Goal: Find specific page/section: Find specific page/section

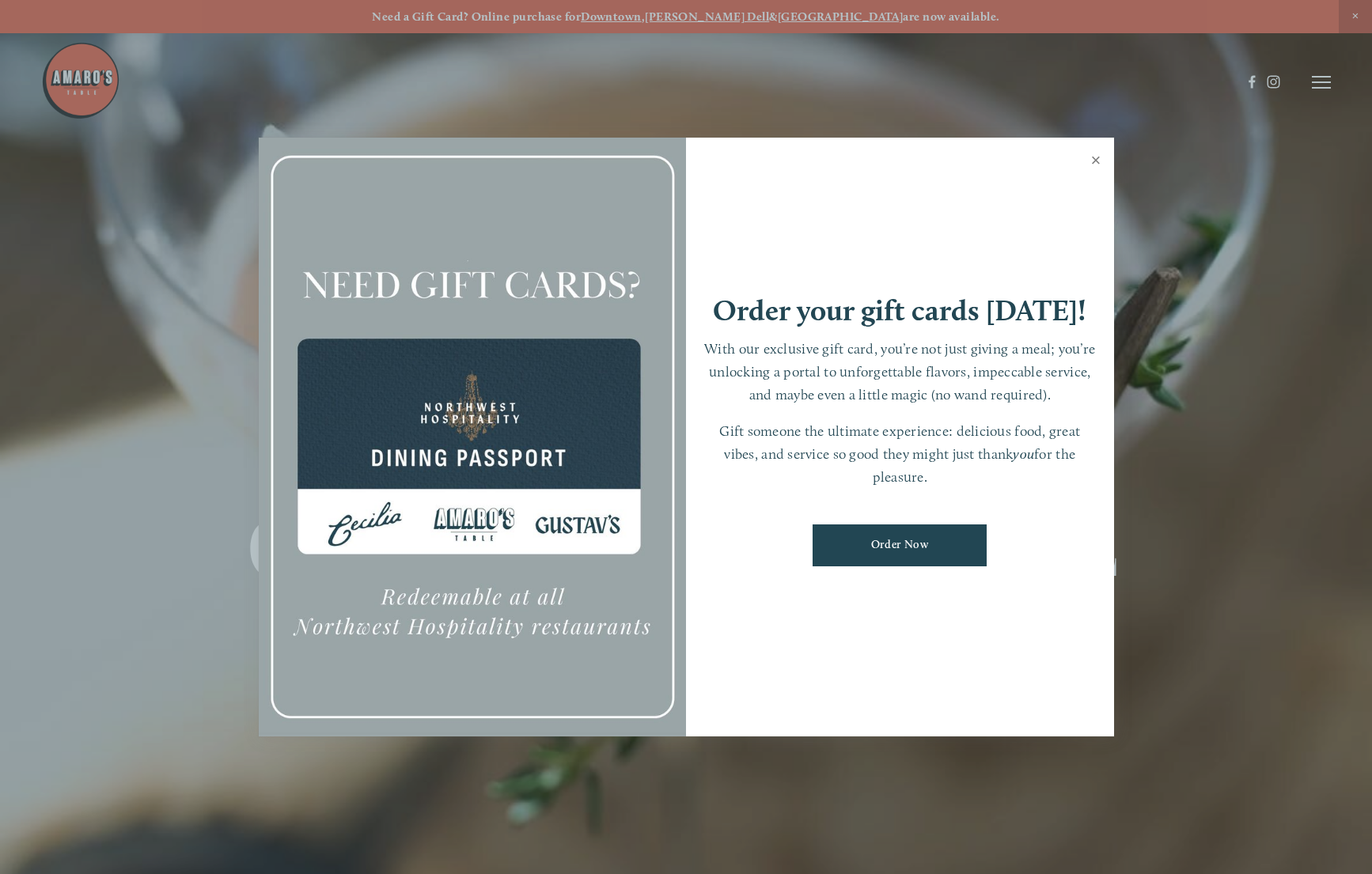
click at [1092, 157] on link "Close" at bounding box center [1096, 162] width 31 height 45
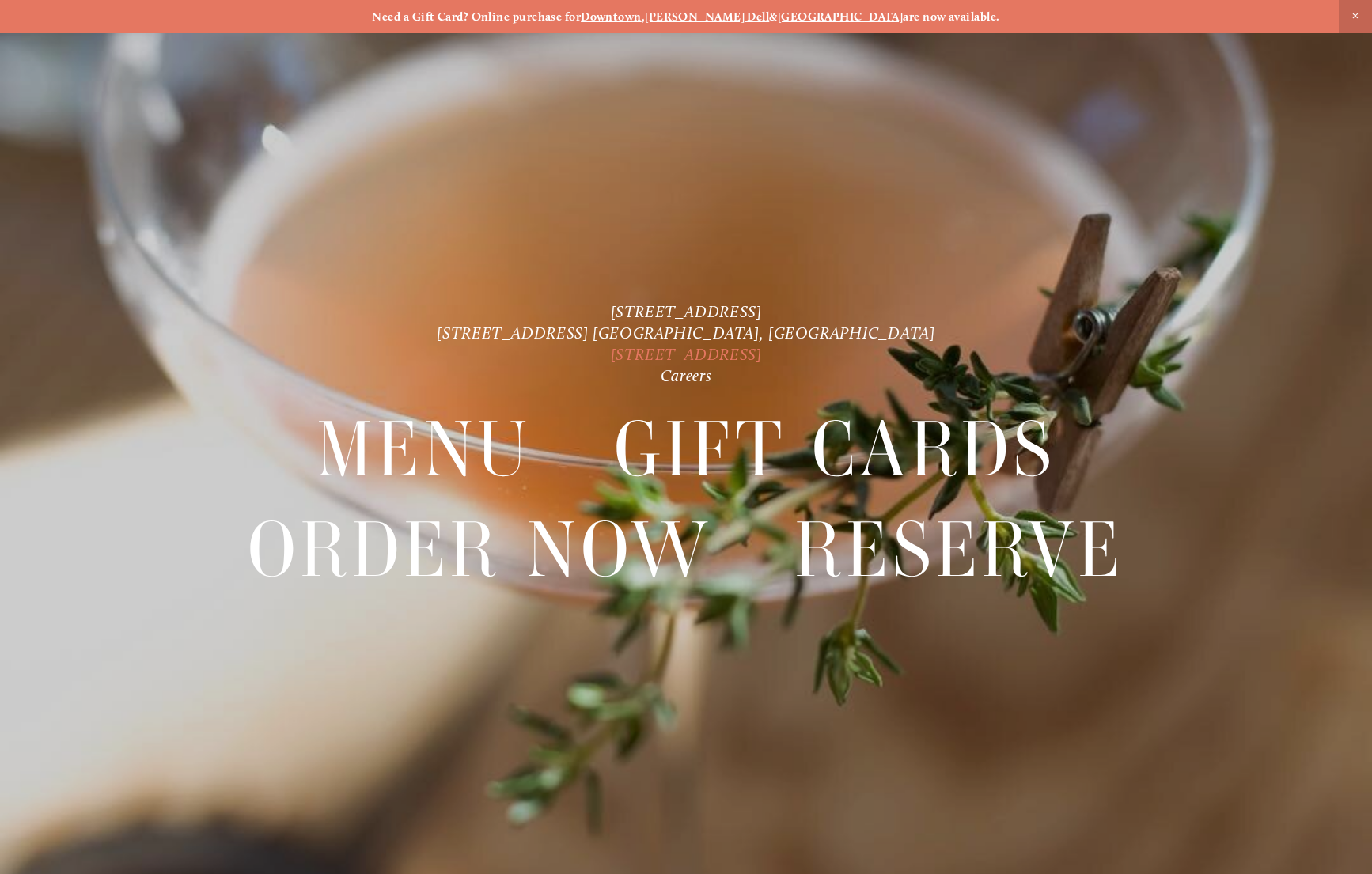
scroll to position [33, 0]
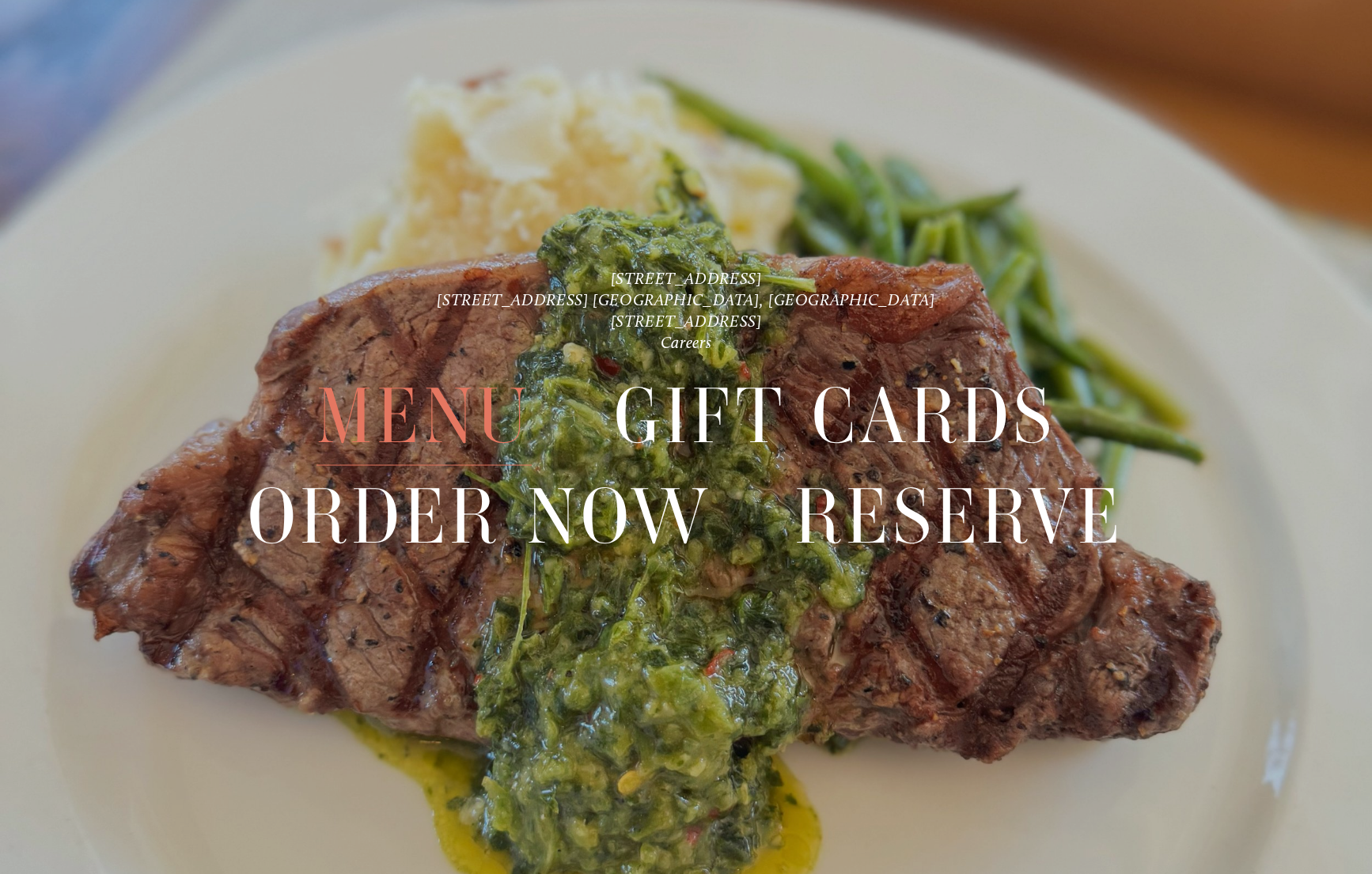
click at [387, 432] on span "Menu" at bounding box center [425, 416] width 216 height 99
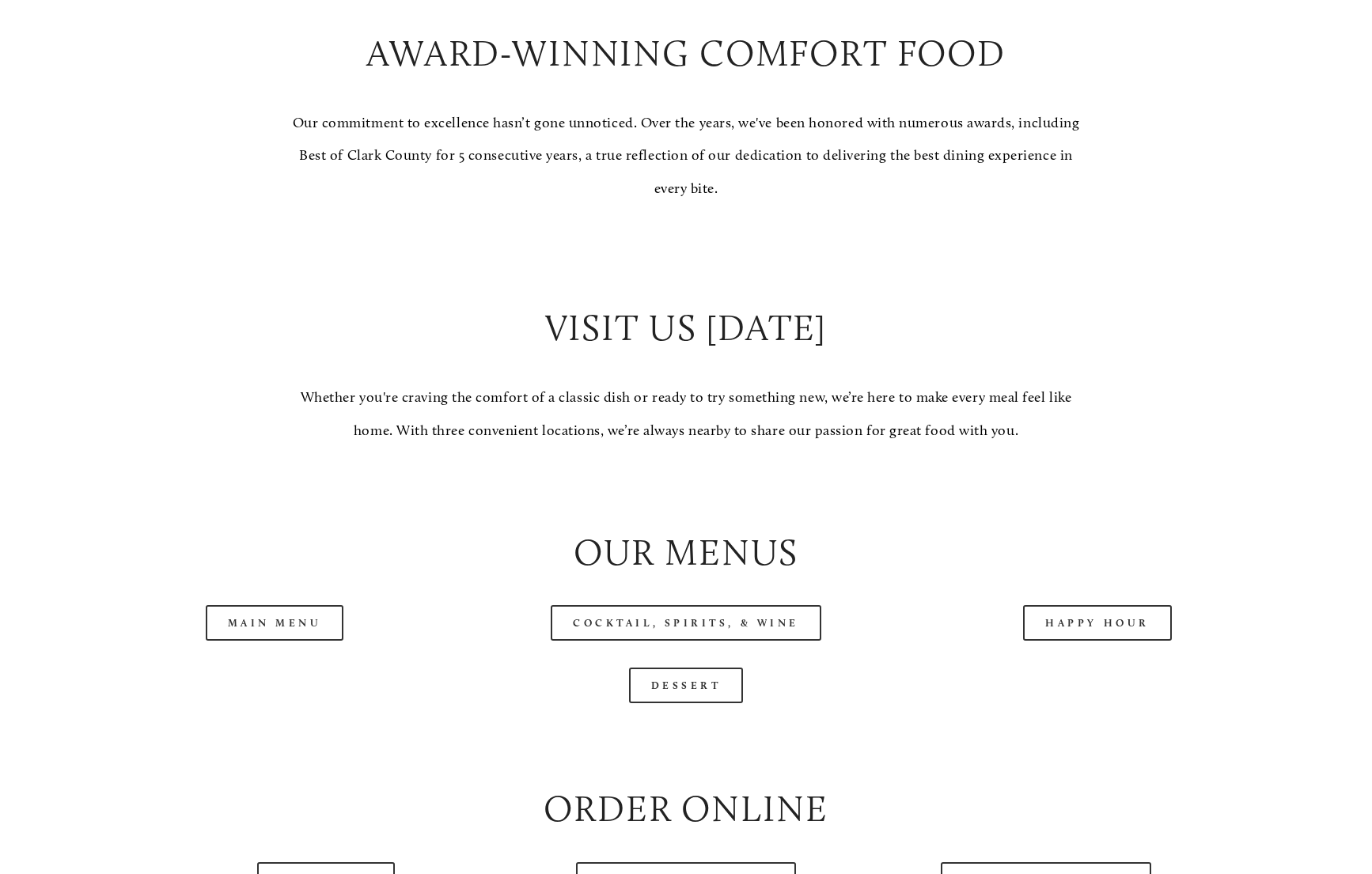
scroll to position [1661, 0]
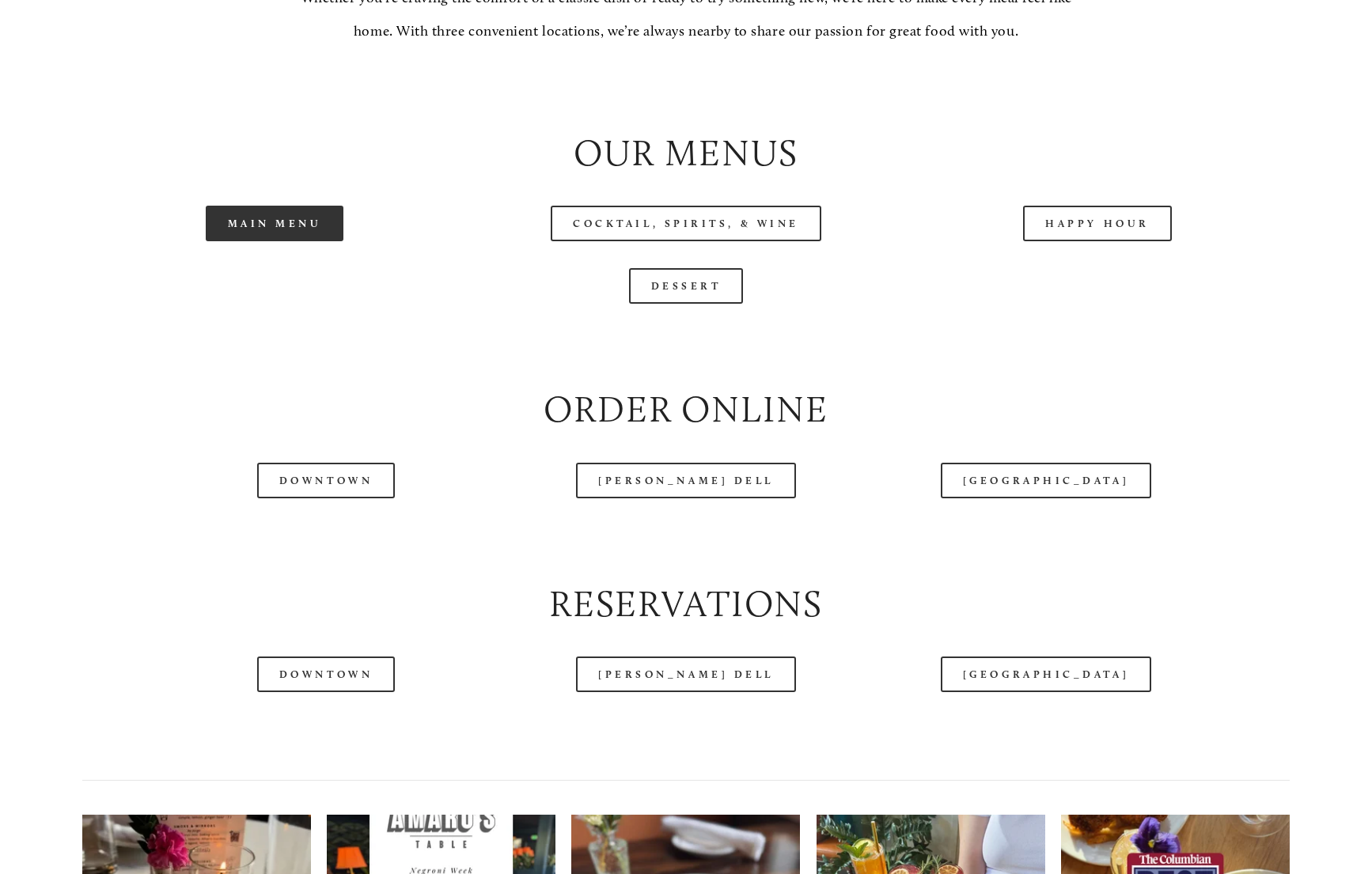
click at [238, 241] on link "Main Menu" at bounding box center [275, 223] width 138 height 36
